Goal: Transaction & Acquisition: Purchase product/service

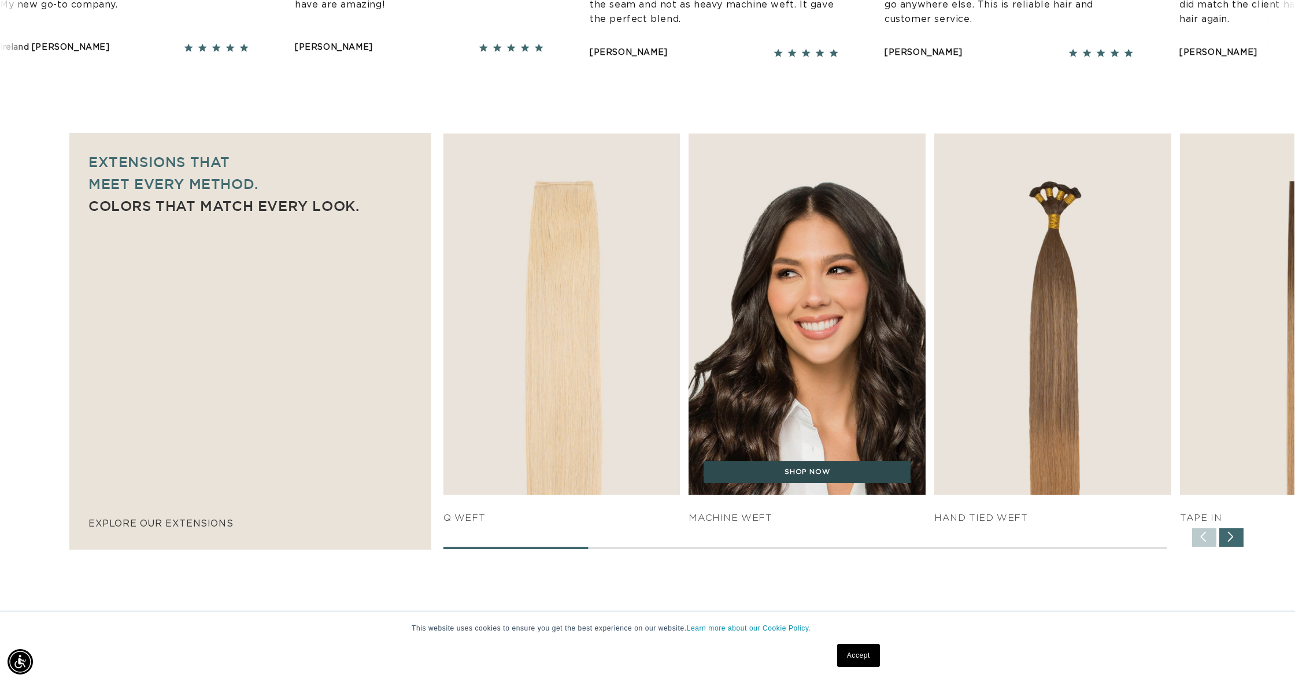
click at [793, 464] on link "SHOP NOW" at bounding box center [807, 473] width 207 height 22
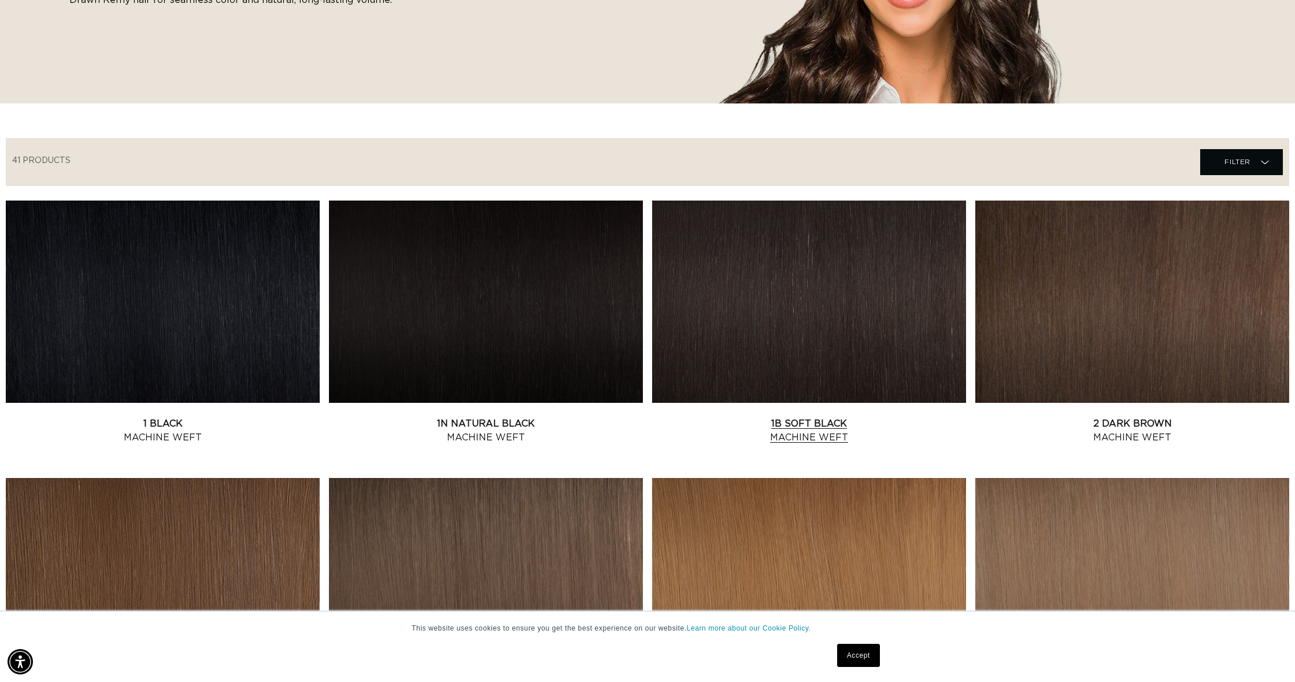
click at [839, 417] on link "1B Soft Black Machine Weft" at bounding box center [809, 431] width 314 height 28
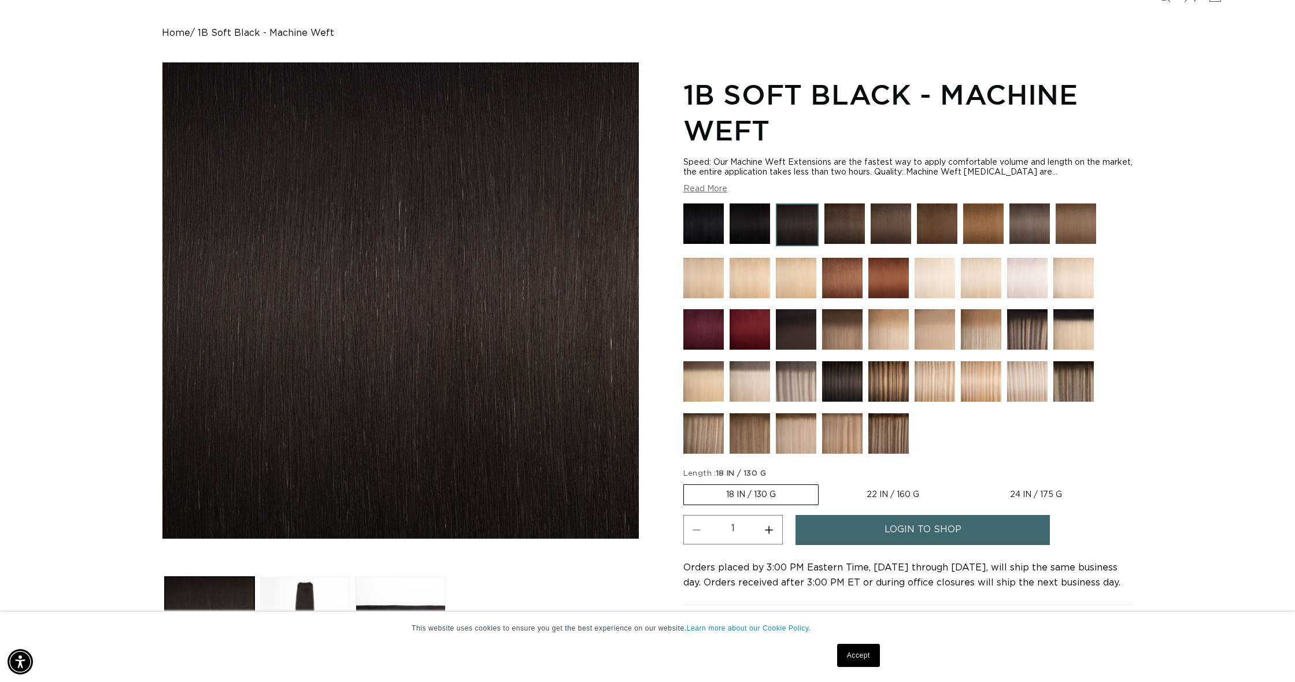
scroll to position [135, 0]
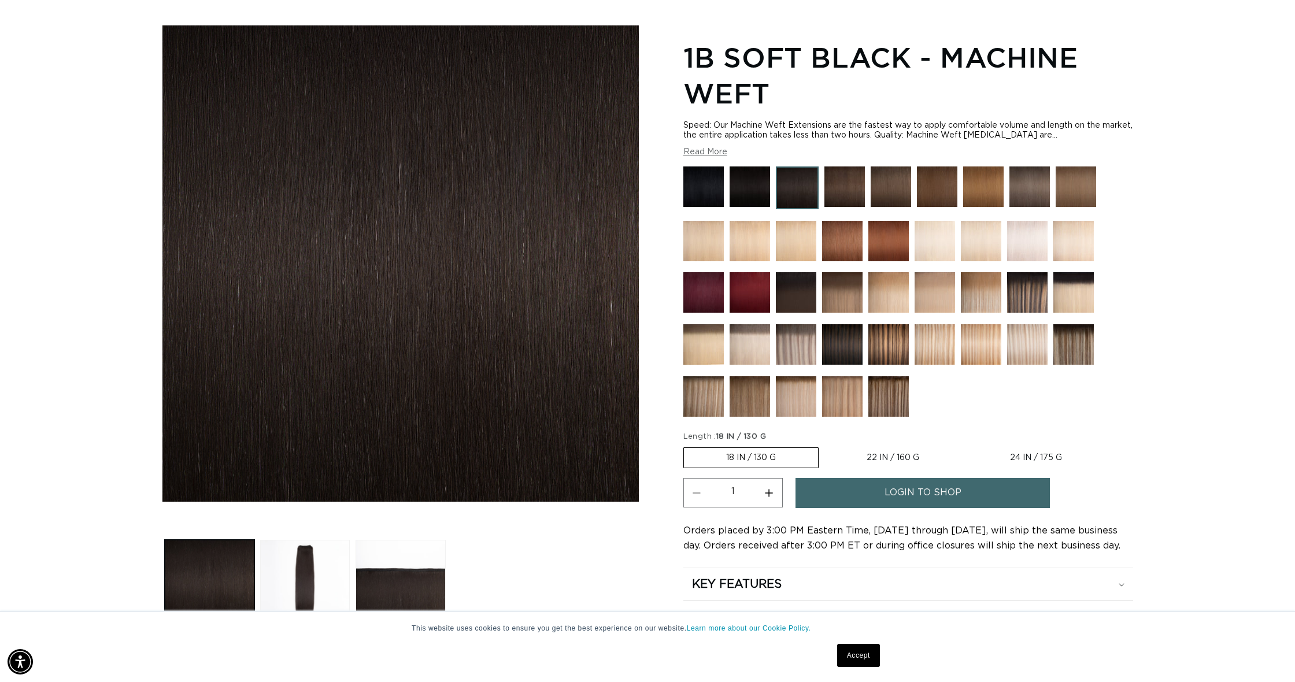
click at [903, 460] on label "22 IN / 160 G Variant sold out or unavailable" at bounding box center [893, 458] width 137 height 20
click at [825, 446] on input "22 IN / 160 G Variant sold out or unavailable" at bounding box center [825, 445] width 1 height 1
radio input "true"
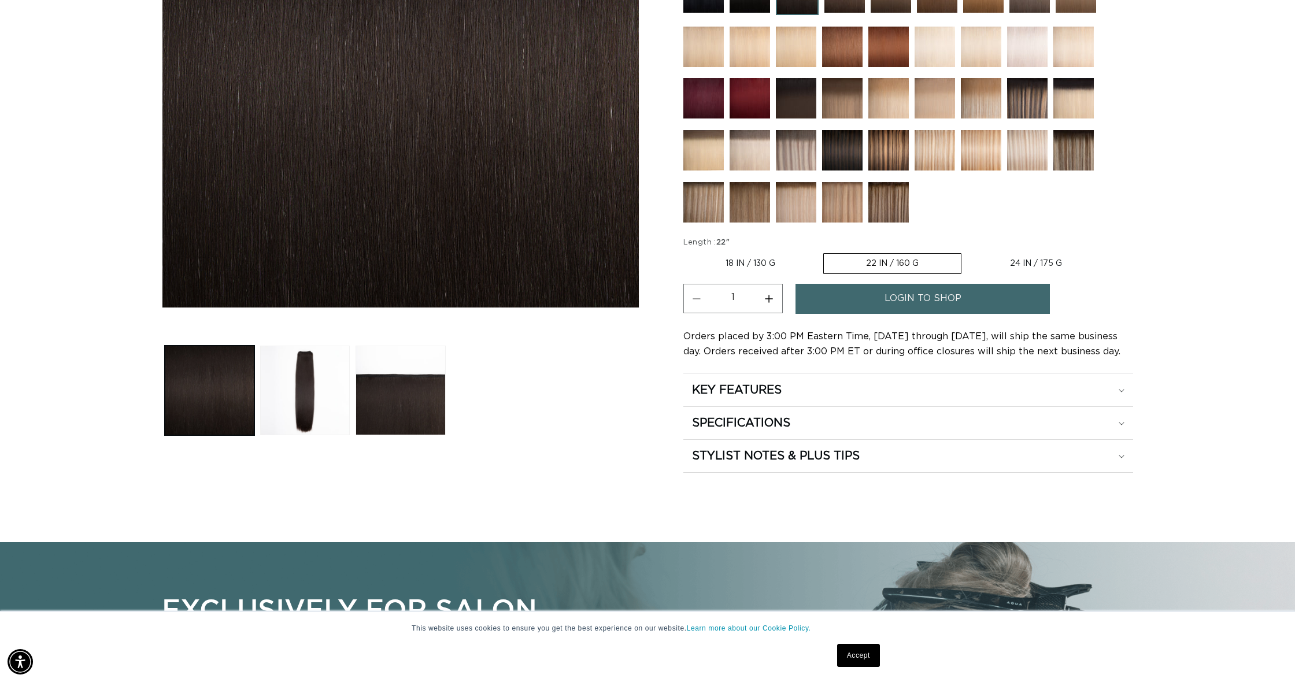
scroll to position [0, 0]
click at [968, 296] on link "login to shop" at bounding box center [923, 298] width 254 height 29
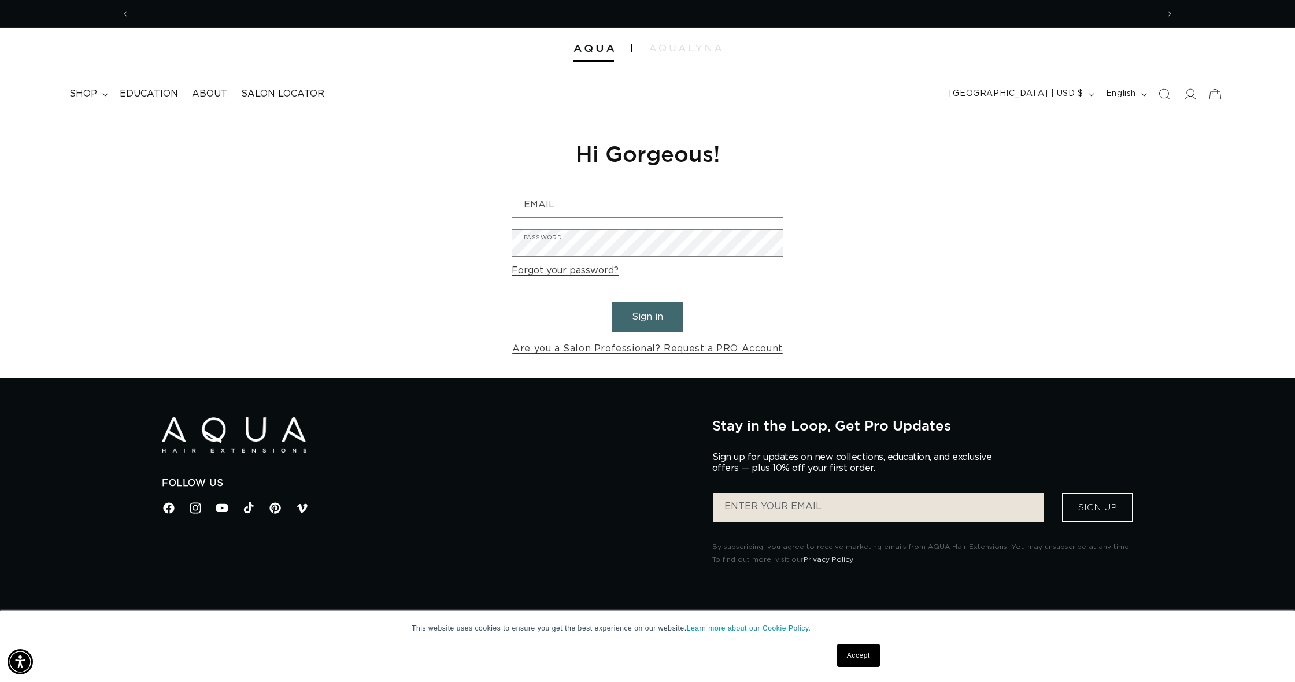
scroll to position [0, 2057]
